Goal: Task Accomplishment & Management: Manage account settings

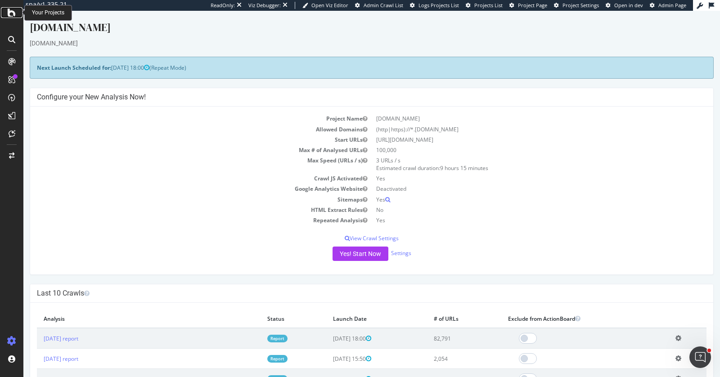
click at [19, 15] on div at bounding box center [12, 12] width 22 height 11
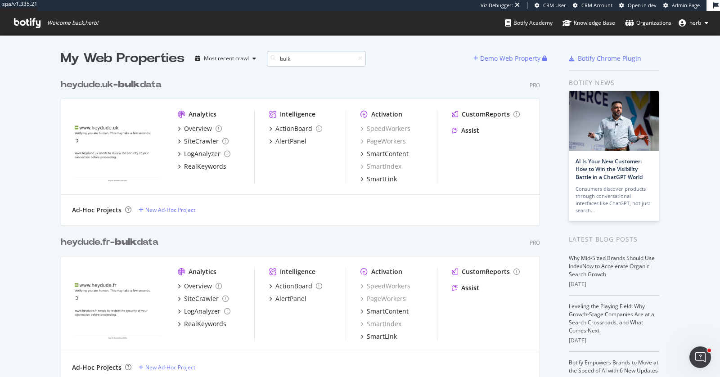
scroll to position [2106, 479]
type input "bulk"
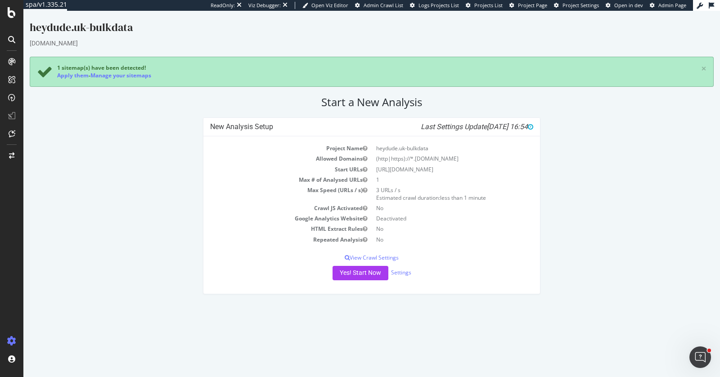
click at [10, 339] on icon at bounding box center [11, 340] width 9 height 9
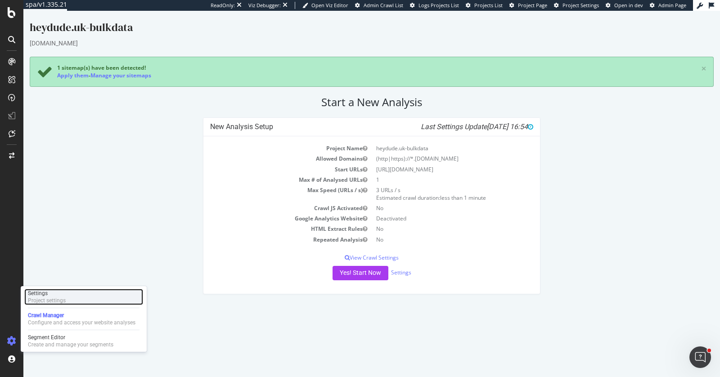
click at [57, 293] on div "Settings" at bounding box center [47, 293] width 38 height 7
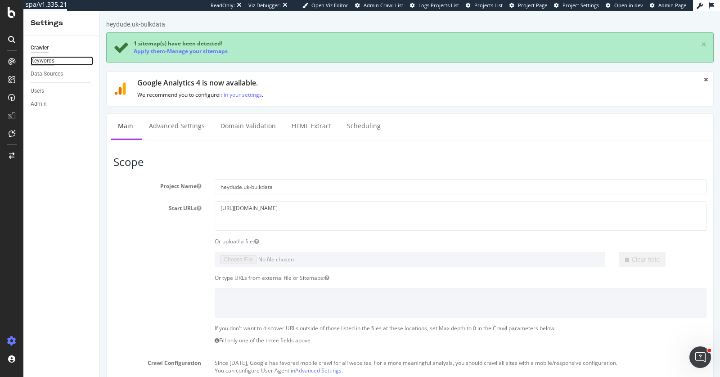
click at [53, 59] on div "Keywords" at bounding box center [43, 60] width 24 height 9
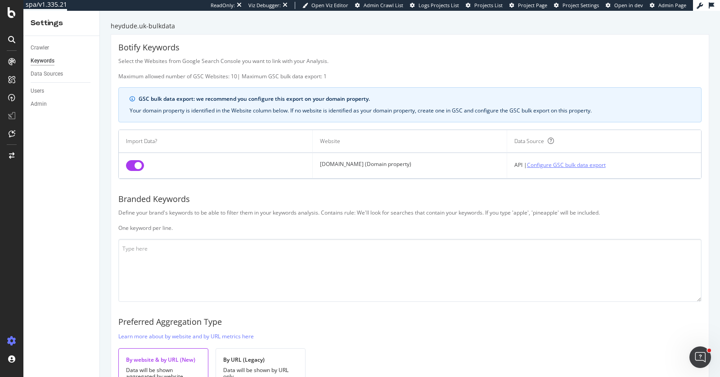
click at [589, 165] on link "Configure GSC bulk data export" at bounding box center [566, 164] width 79 height 9
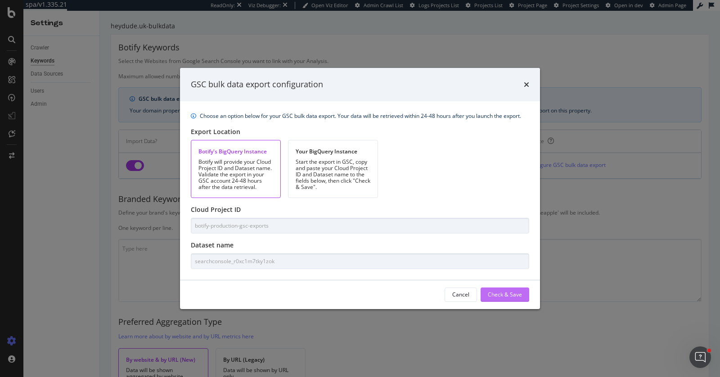
click at [513, 291] on div "Check & Save" at bounding box center [505, 295] width 34 height 8
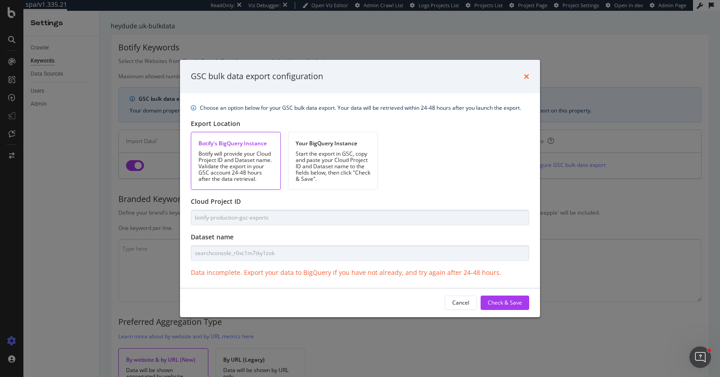
click at [525, 76] on icon "times" at bounding box center [526, 76] width 5 height 7
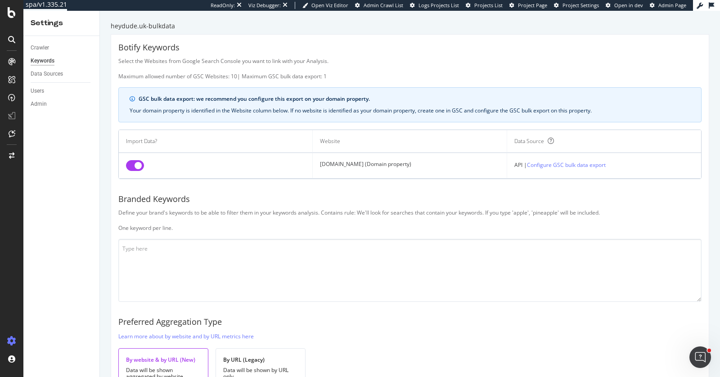
click at [163, 22] on div "heydude.uk-bulkdata" at bounding box center [410, 26] width 598 height 9
